Goal: Find specific page/section: Find specific page/section

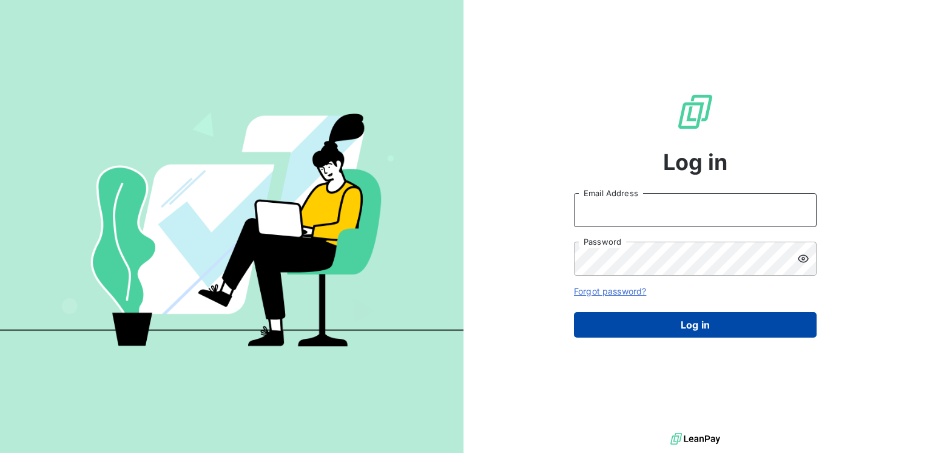
type input "[EMAIL_ADDRESS][DOMAIN_NAME]"
click at [719, 326] on button "Log in" at bounding box center [695, 324] width 243 height 25
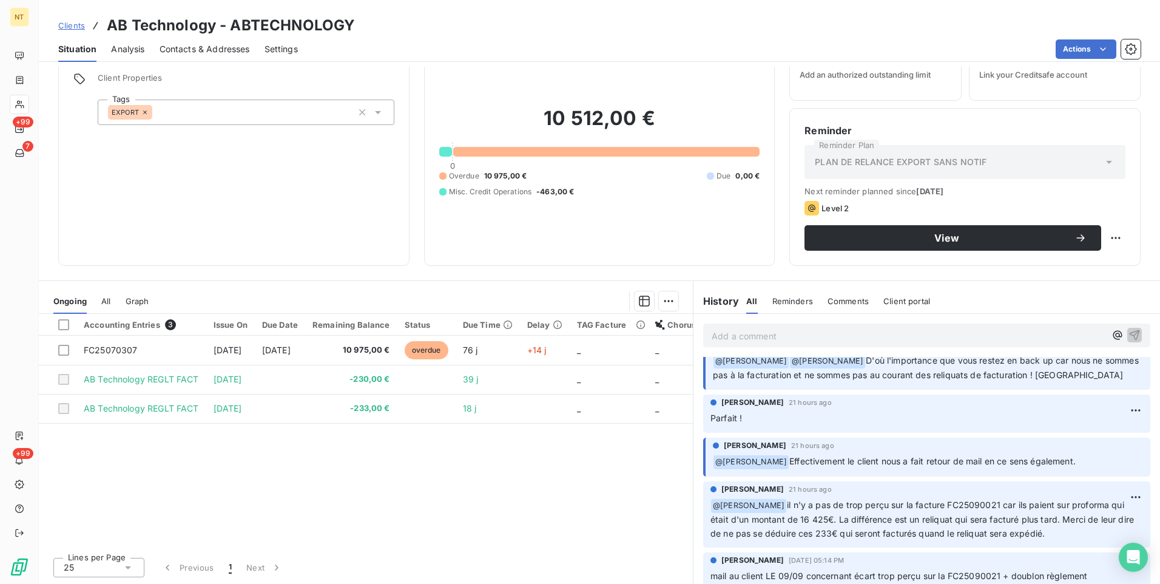
scroll to position [182, 0]
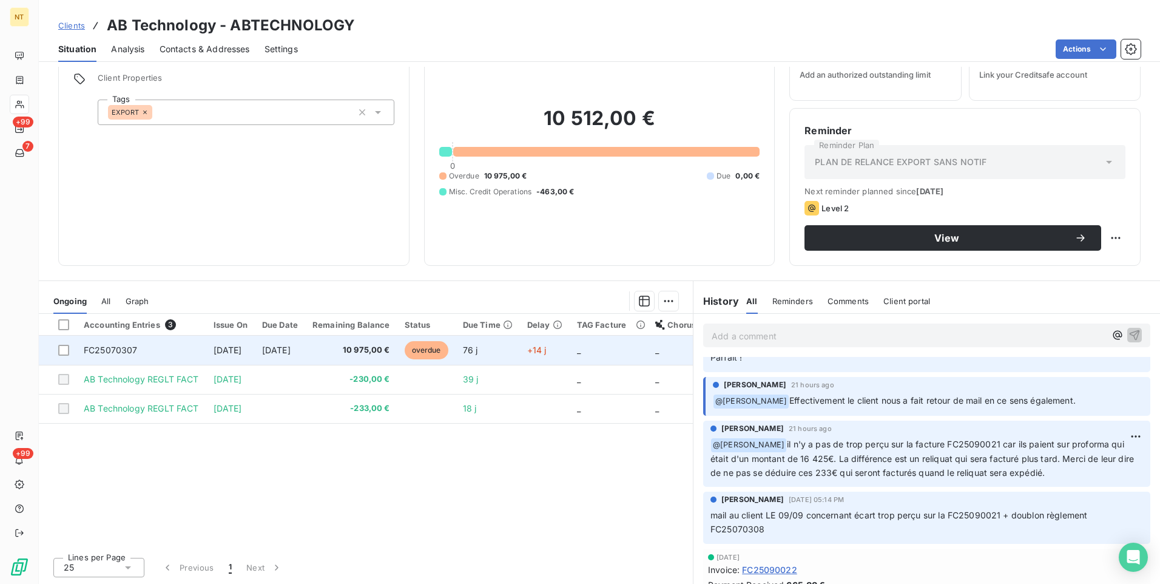
click at [124, 348] on span "FC25070307" at bounding box center [111, 350] width 54 height 10
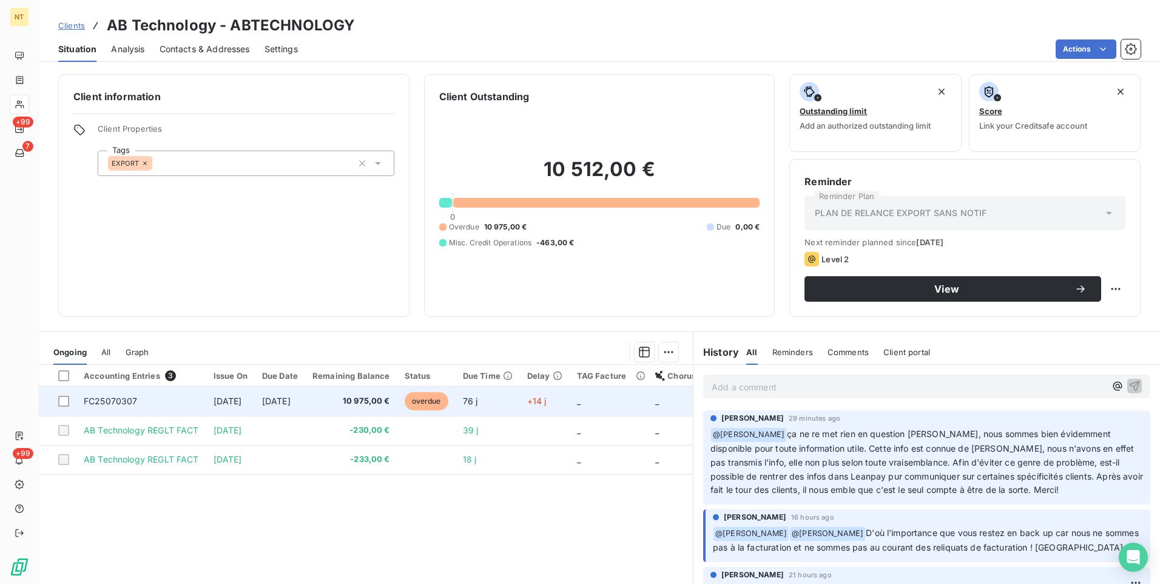
click at [113, 397] on span "FC25070307" at bounding box center [111, 401] width 54 height 10
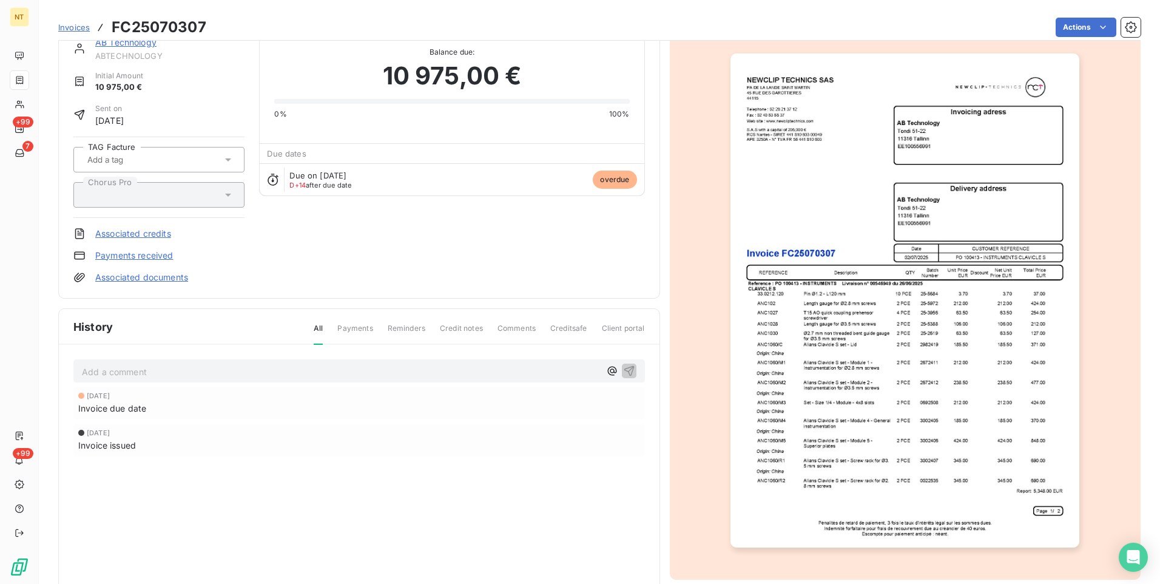
scroll to position [53, 0]
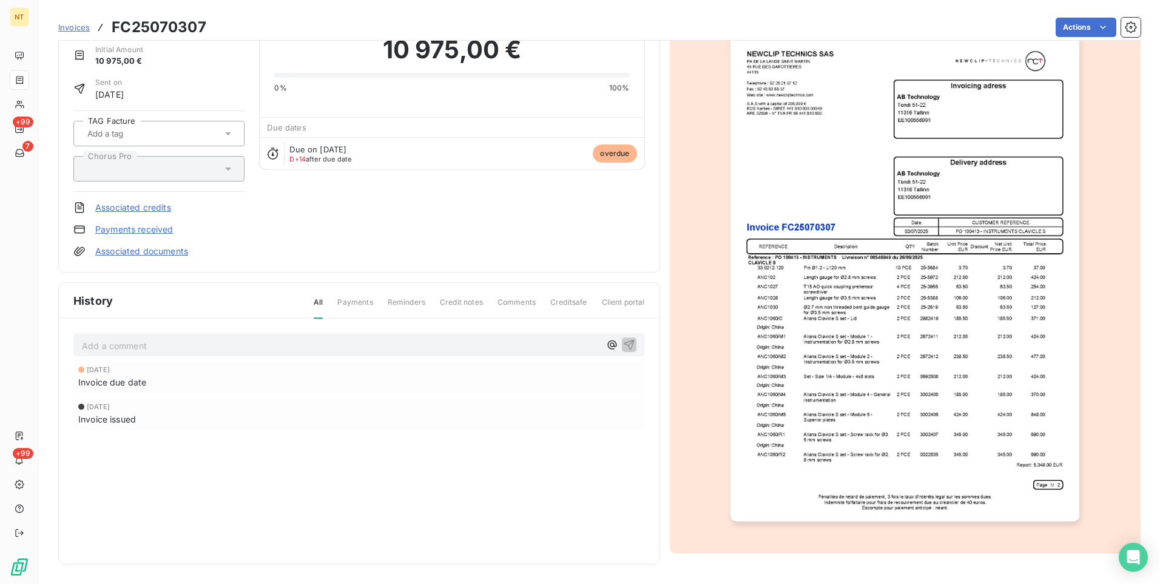
click at [850, 401] on img "button" at bounding box center [905, 274] width 349 height 494
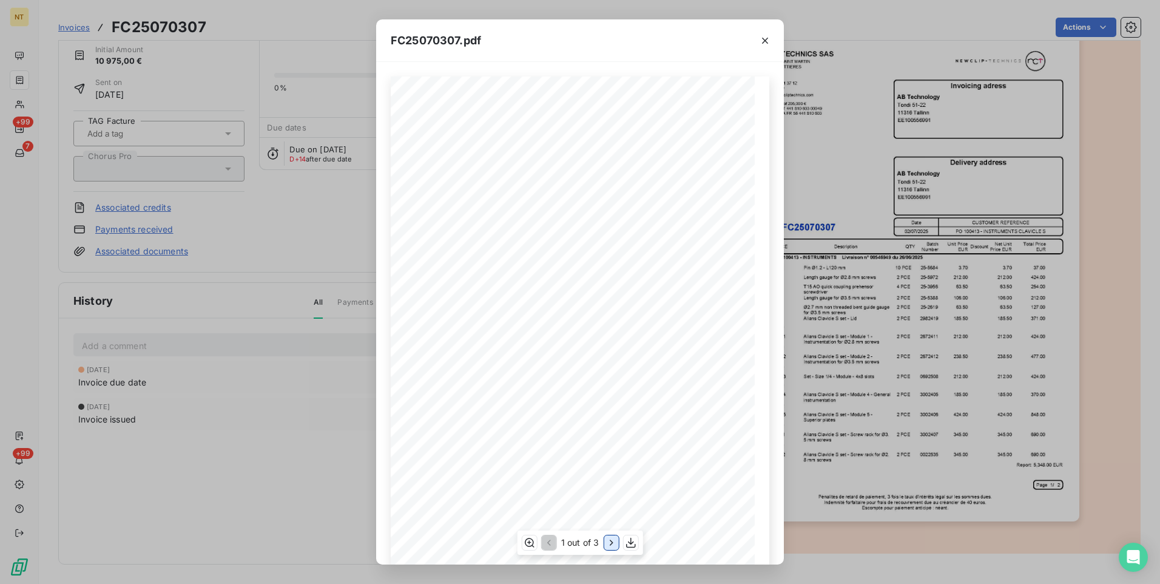
click at [610, 452] on icon "button" at bounding box center [611, 541] width 3 height 5
click at [609, 452] on icon "button" at bounding box center [612, 542] width 12 height 12
click at [551, 452] on icon "button" at bounding box center [548, 542] width 12 height 12
click at [764, 41] on icon "button" at bounding box center [765, 41] width 12 height 12
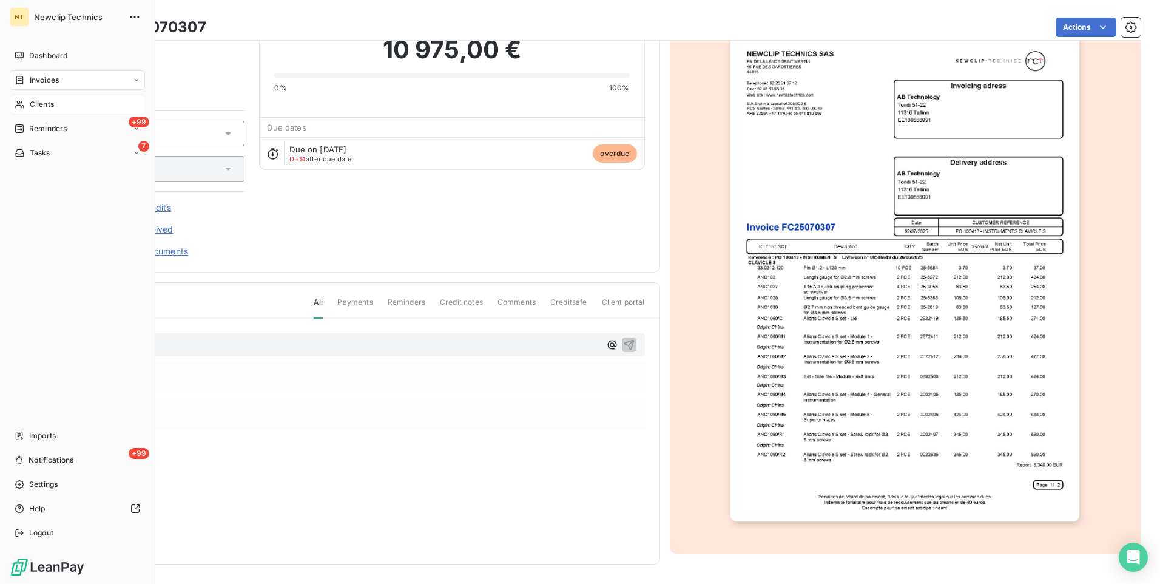
click at [39, 100] on span "Clients" at bounding box center [42, 104] width 24 height 11
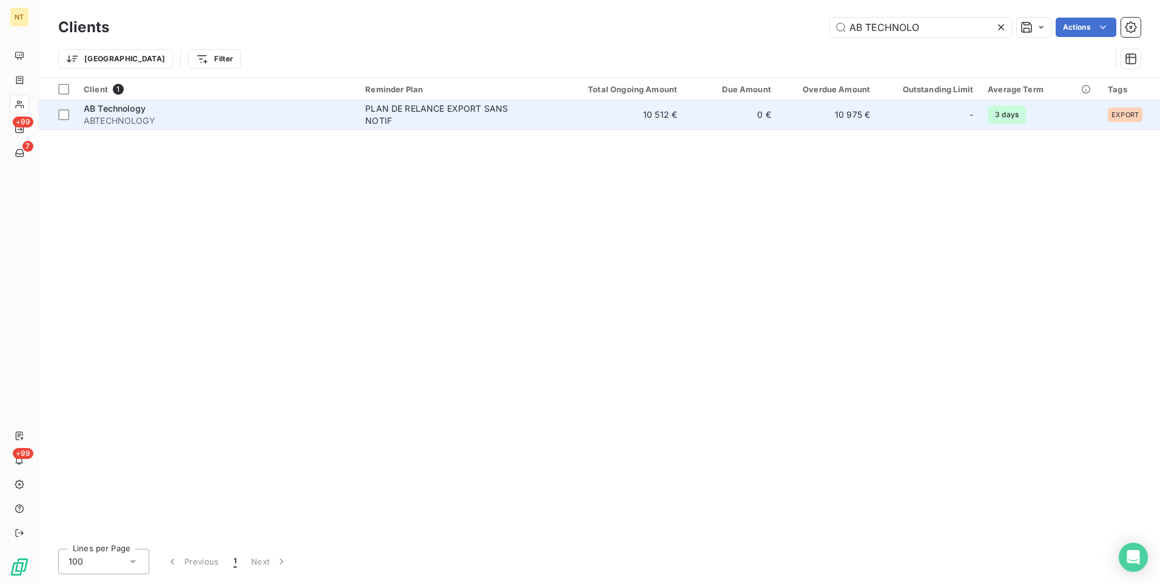
type input "AB TECHNOLO"
click at [299, 107] on div "AB Technology" at bounding box center [217, 109] width 267 height 12
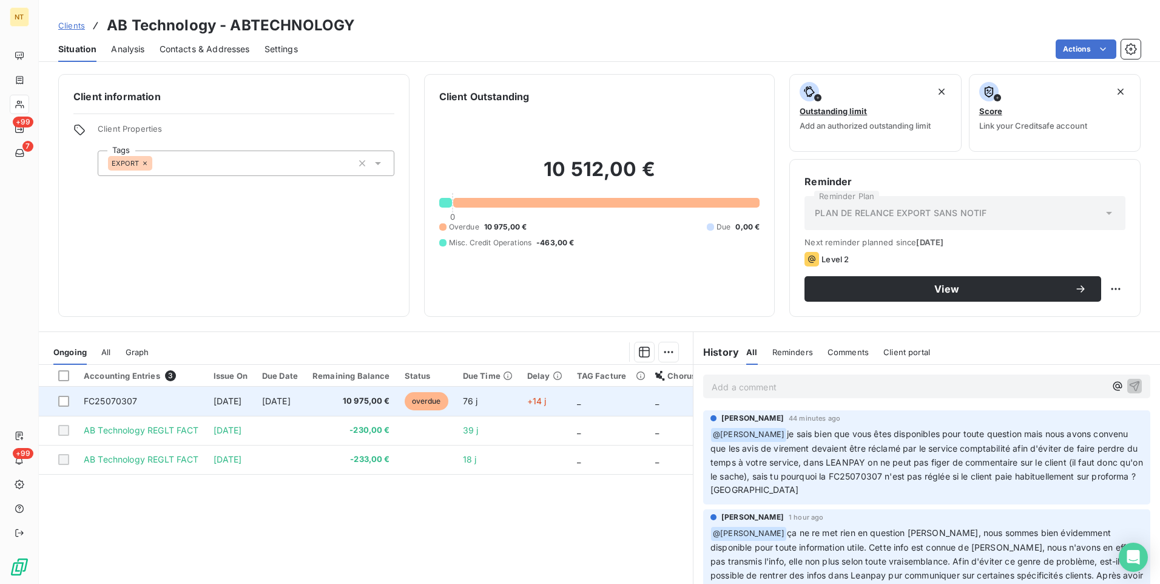
click at [153, 397] on td "FC25070307" at bounding box center [141, 401] width 130 height 29
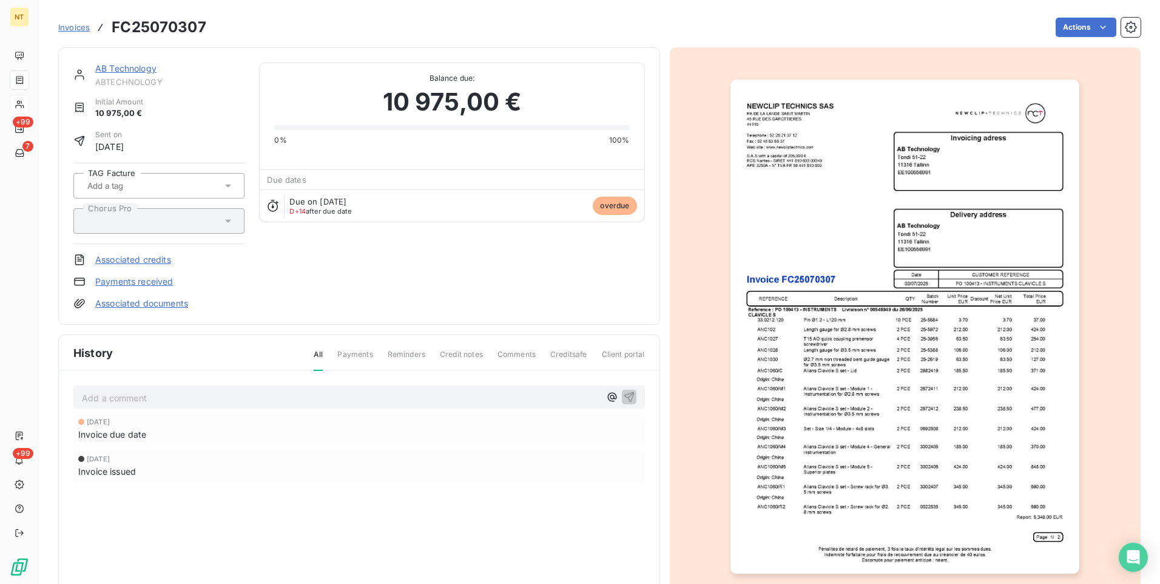
click at [867, 407] on img "button" at bounding box center [905, 326] width 349 height 494
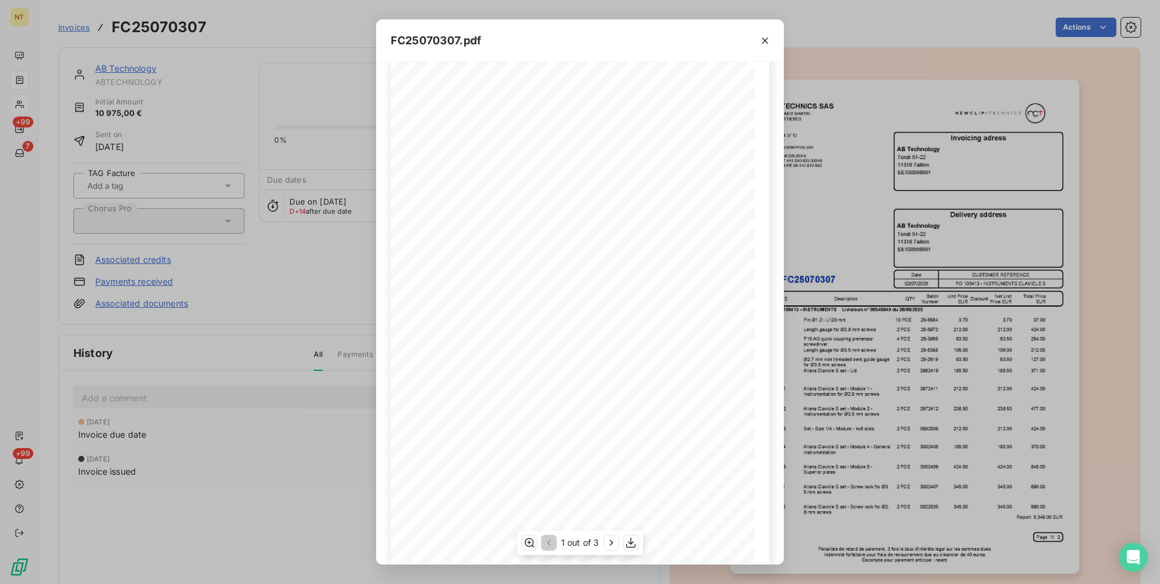
scroll to position [42, 0]
click at [610, 452] on icon "button" at bounding box center [611, 542] width 12 height 12
click at [763, 38] on icon "button" at bounding box center [765, 41] width 12 height 12
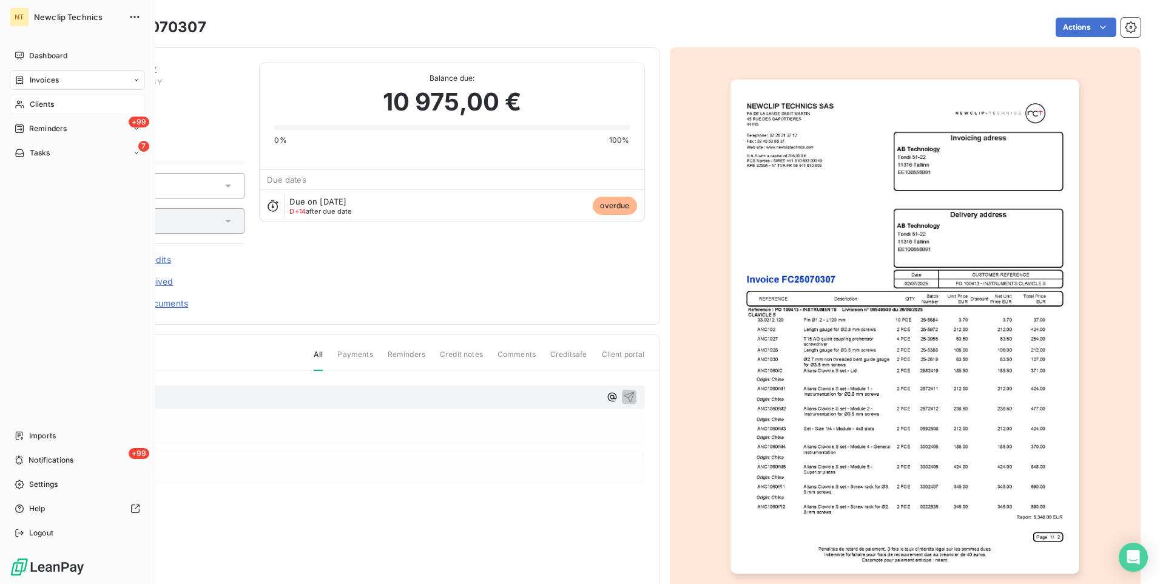
click at [38, 103] on span "Clients" at bounding box center [42, 104] width 24 height 11
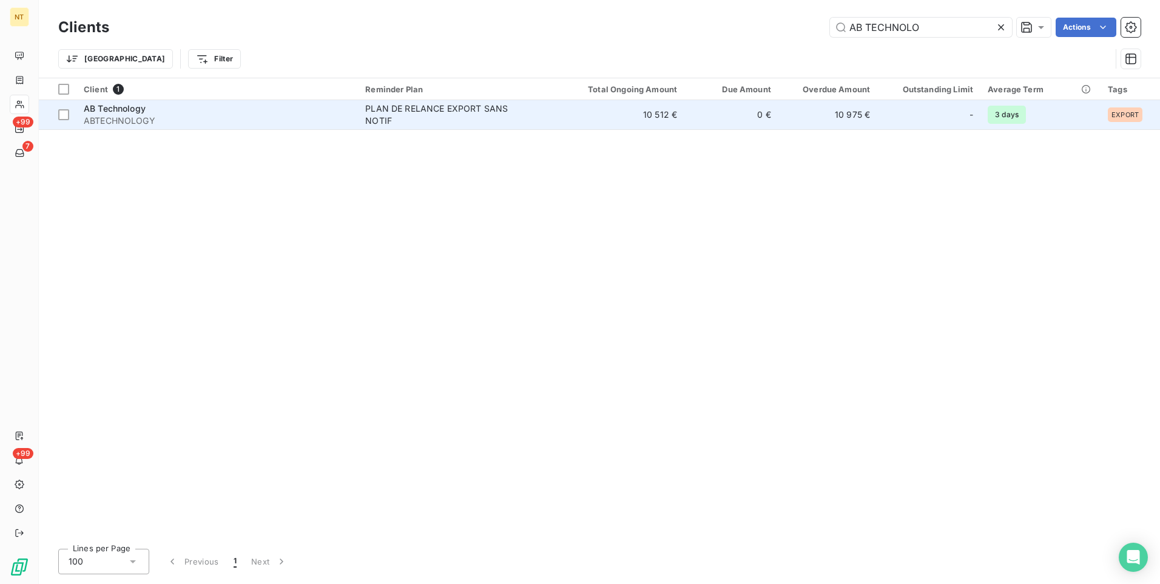
click at [137, 113] on span "AB Technology" at bounding box center [115, 108] width 62 height 10
